Goal: Task Accomplishment & Management: Manage account settings

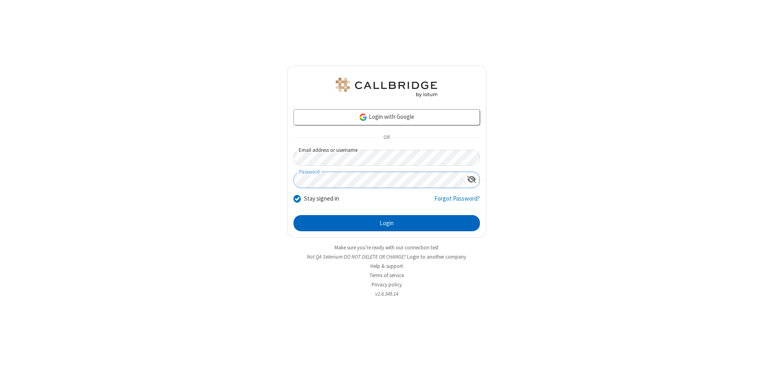
click at [386, 223] on button "Login" at bounding box center [386, 223] width 186 height 16
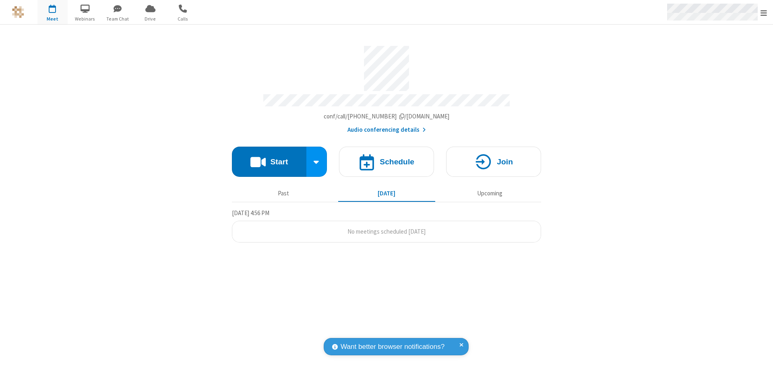
click at [763, 12] on span "Open menu" at bounding box center [763, 13] width 6 height 8
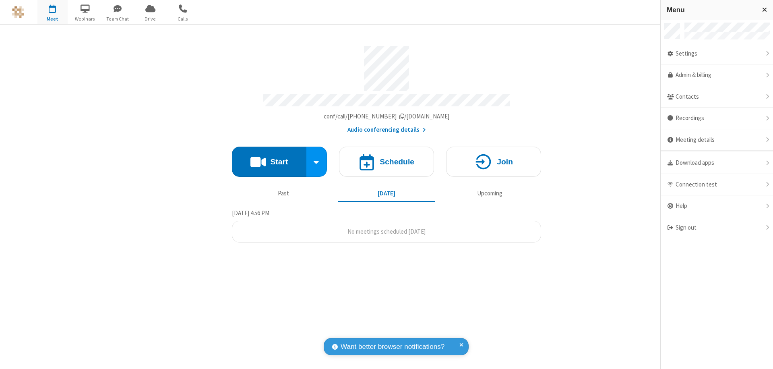
click at [720, 54] on div "Settings" at bounding box center [716, 54] width 112 height 22
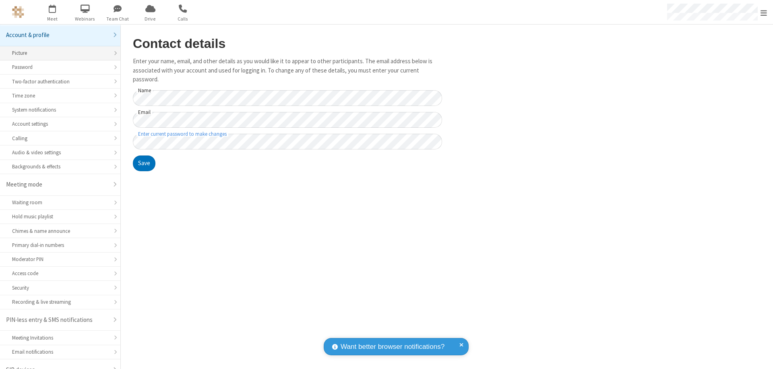
click at [57, 49] on div "Picture" at bounding box center [60, 53] width 96 height 8
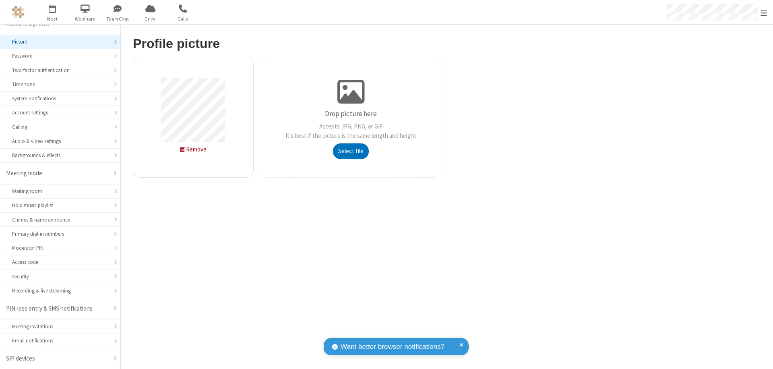
type input "C:\fakepath\avatar_image_test_2.jpg"
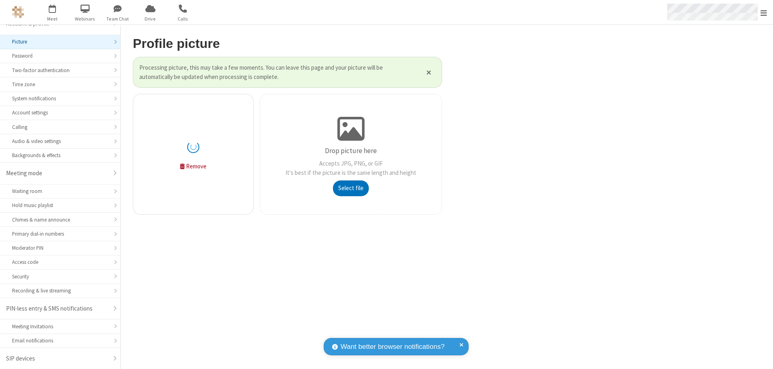
click at [763, 12] on span "Open menu" at bounding box center [763, 13] width 6 height 8
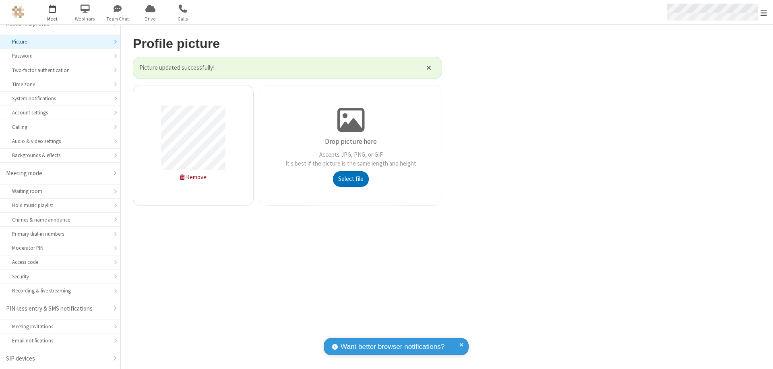
click at [52, 12] on span "button" at bounding box center [52, 9] width 30 height 14
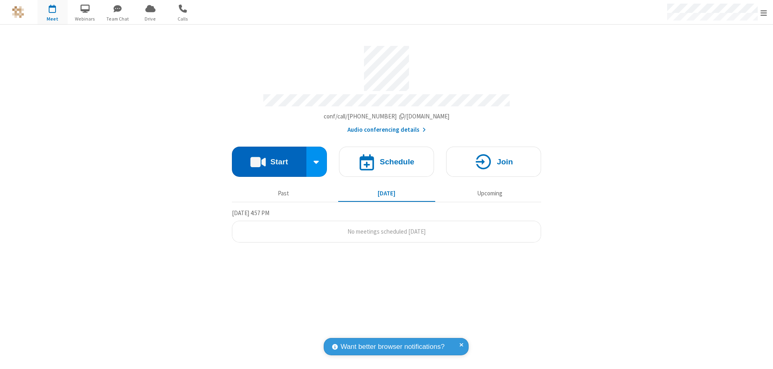
click at [269, 158] on button "Start" at bounding box center [269, 161] width 74 height 30
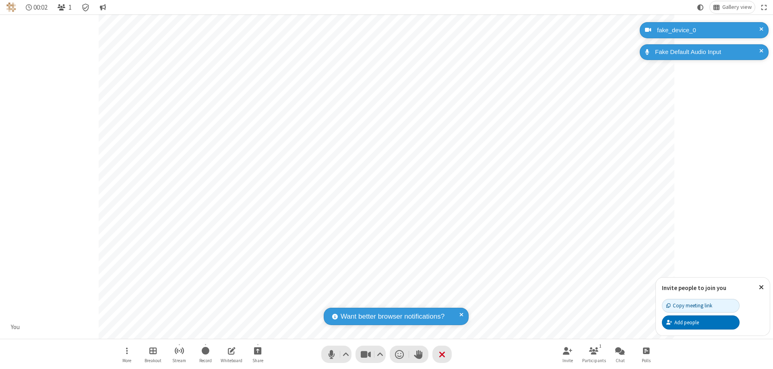
click at [62, 7] on span "Open participant list" at bounding box center [62, 8] width 8 height 8
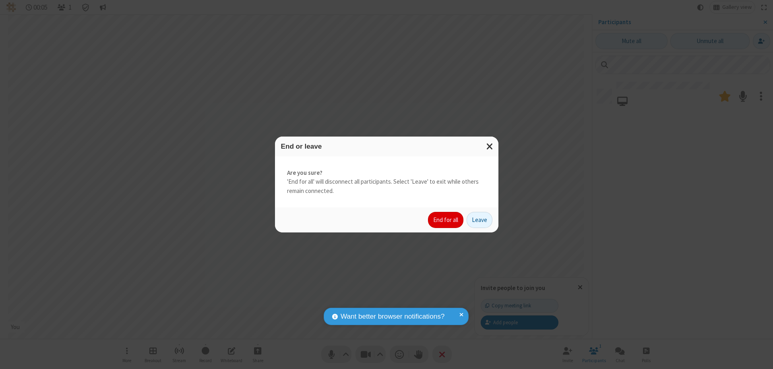
click at [446, 220] on button "End for all" at bounding box center [445, 220] width 35 height 16
